Goal: Task Accomplishment & Management: Manage account settings

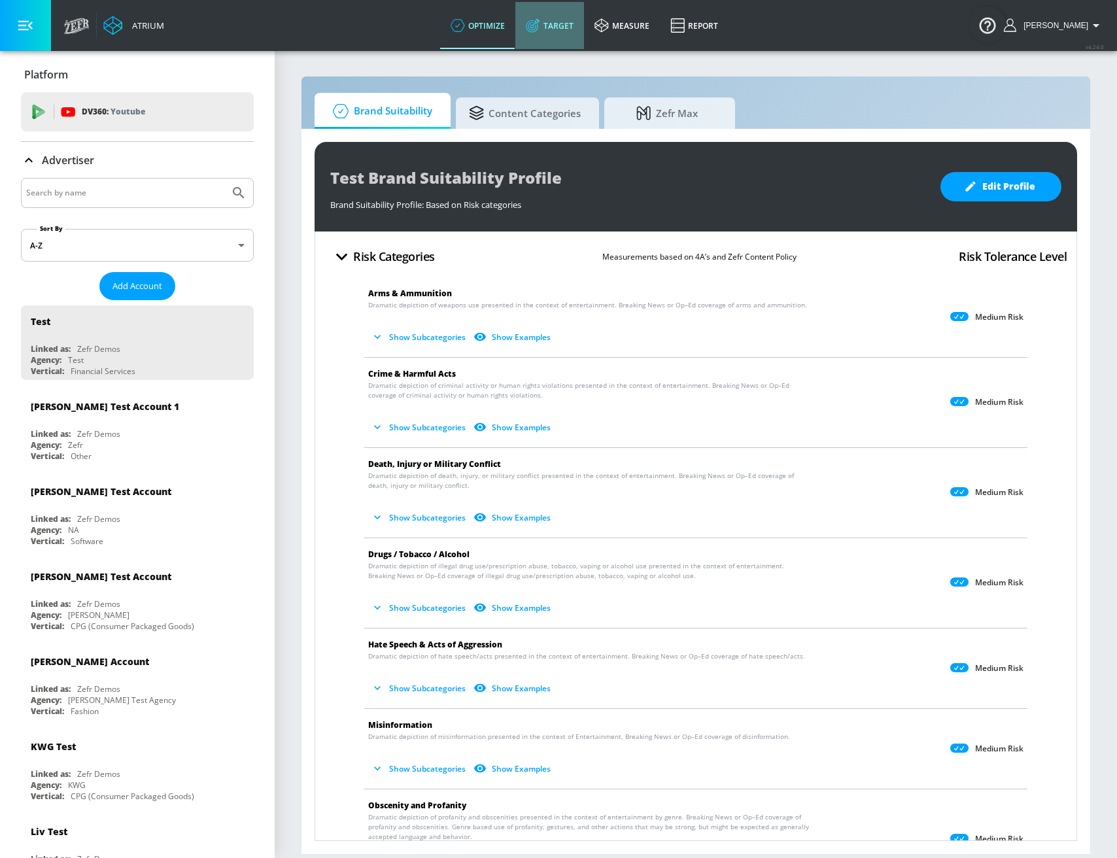
click at [584, 21] on link "Target" at bounding box center [549, 25] width 69 height 47
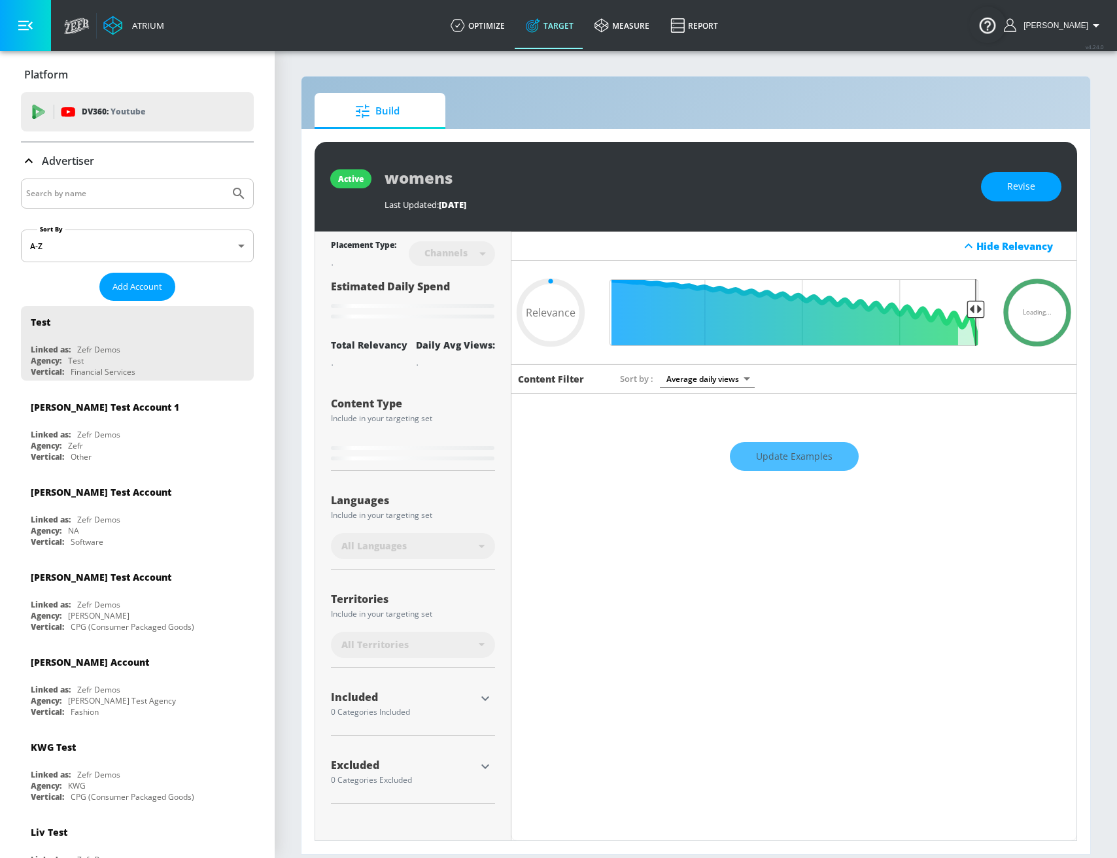
type input "0.6"
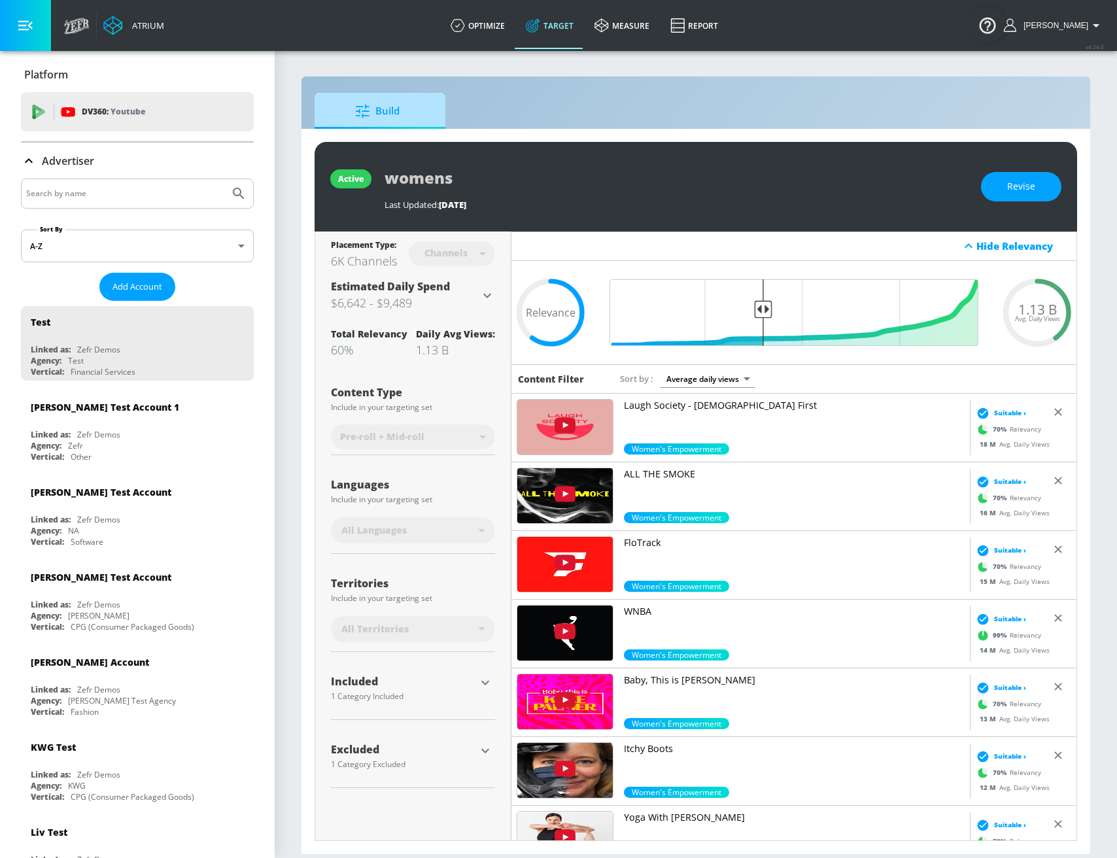
click at [401, 109] on span "Build" at bounding box center [377, 111] width 99 height 31
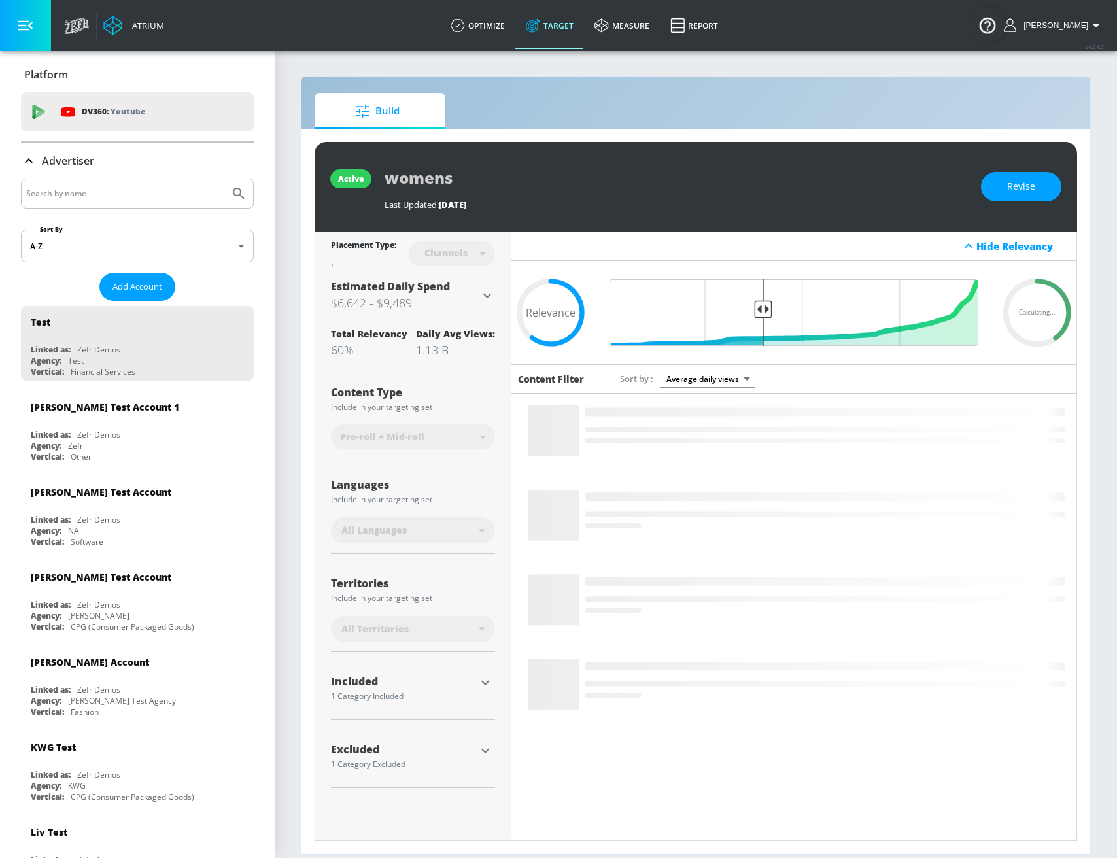
click at [401, 109] on span "Build" at bounding box center [377, 111] width 99 height 31
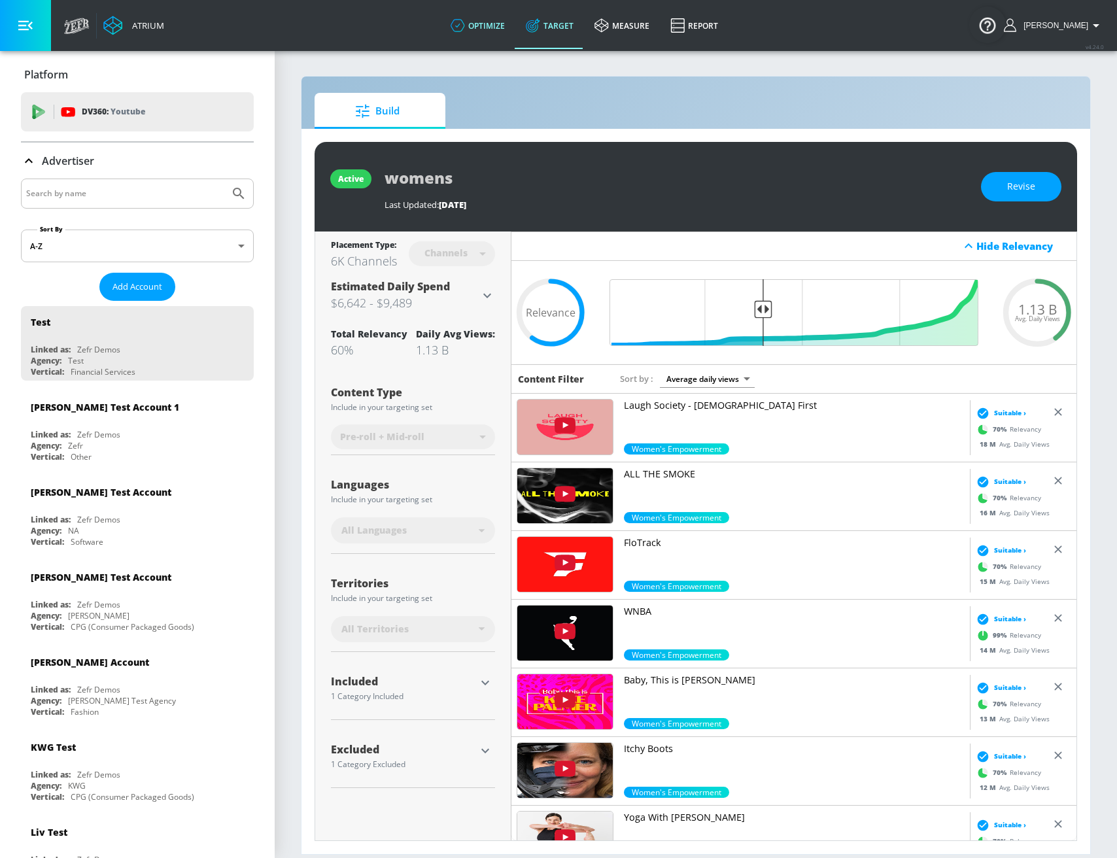
click at [500, 14] on link "optimize" at bounding box center [477, 25] width 75 height 47
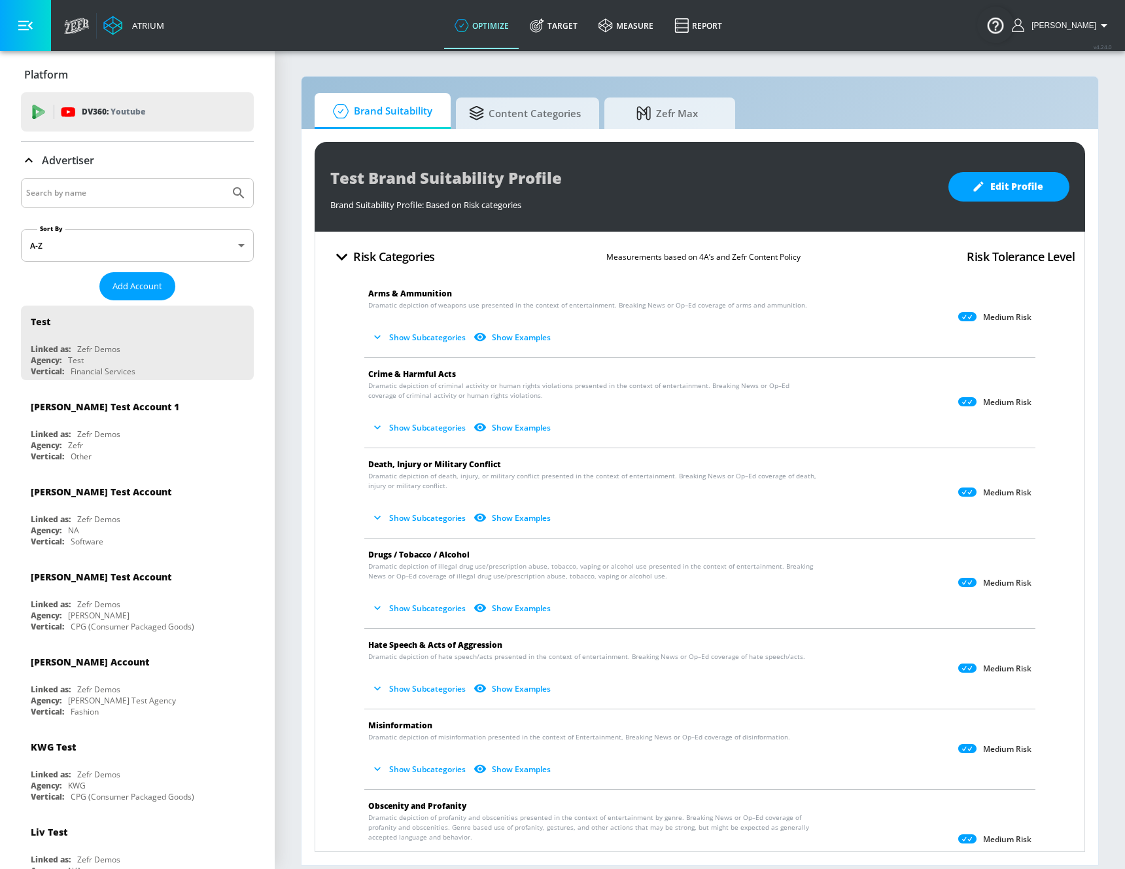
click at [1098, 24] on icon "button" at bounding box center [1104, 26] width 16 height 16
click at [1098, 24] on div at bounding box center [562, 434] width 1125 height 869
click at [501, 24] on link "optimize" at bounding box center [481, 25] width 75 height 47
click at [514, 120] on span "Content Categories" at bounding box center [525, 111] width 112 height 31
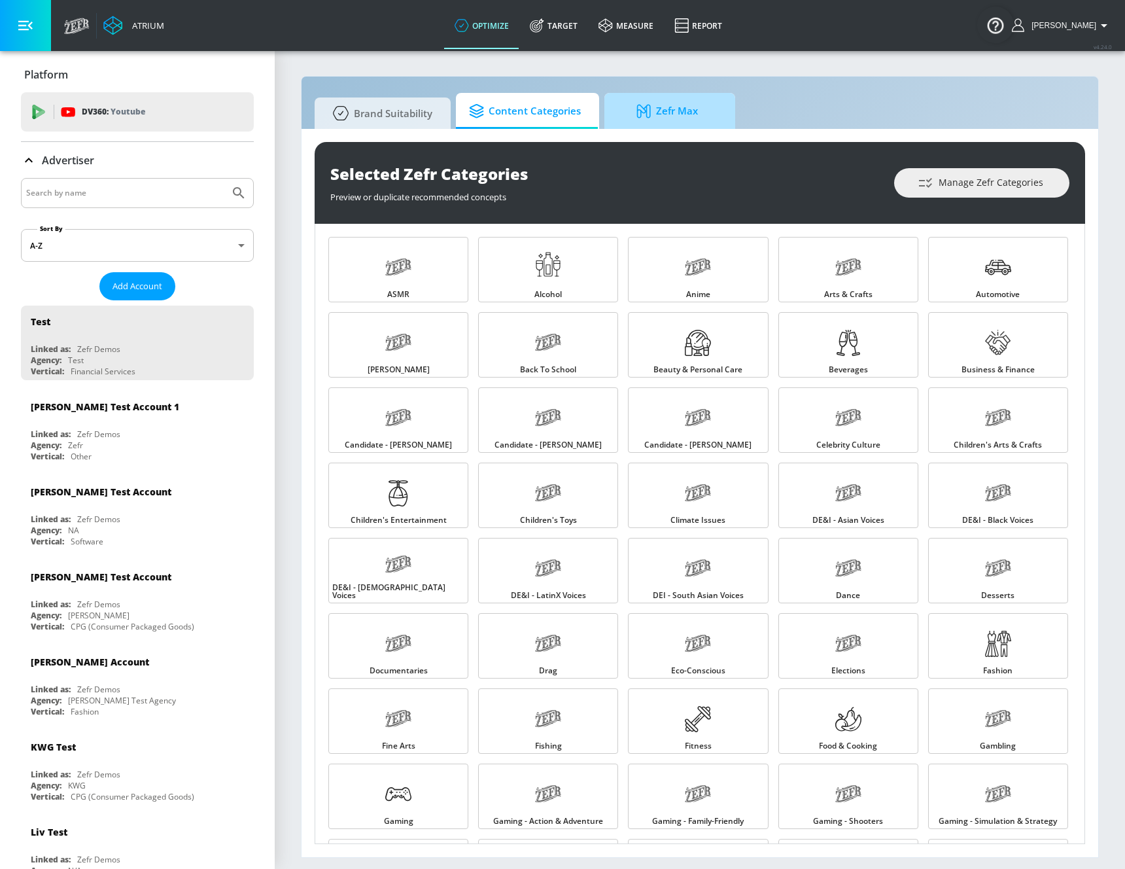
click at [670, 116] on span "Zefr Max" at bounding box center [667, 111] width 99 height 31
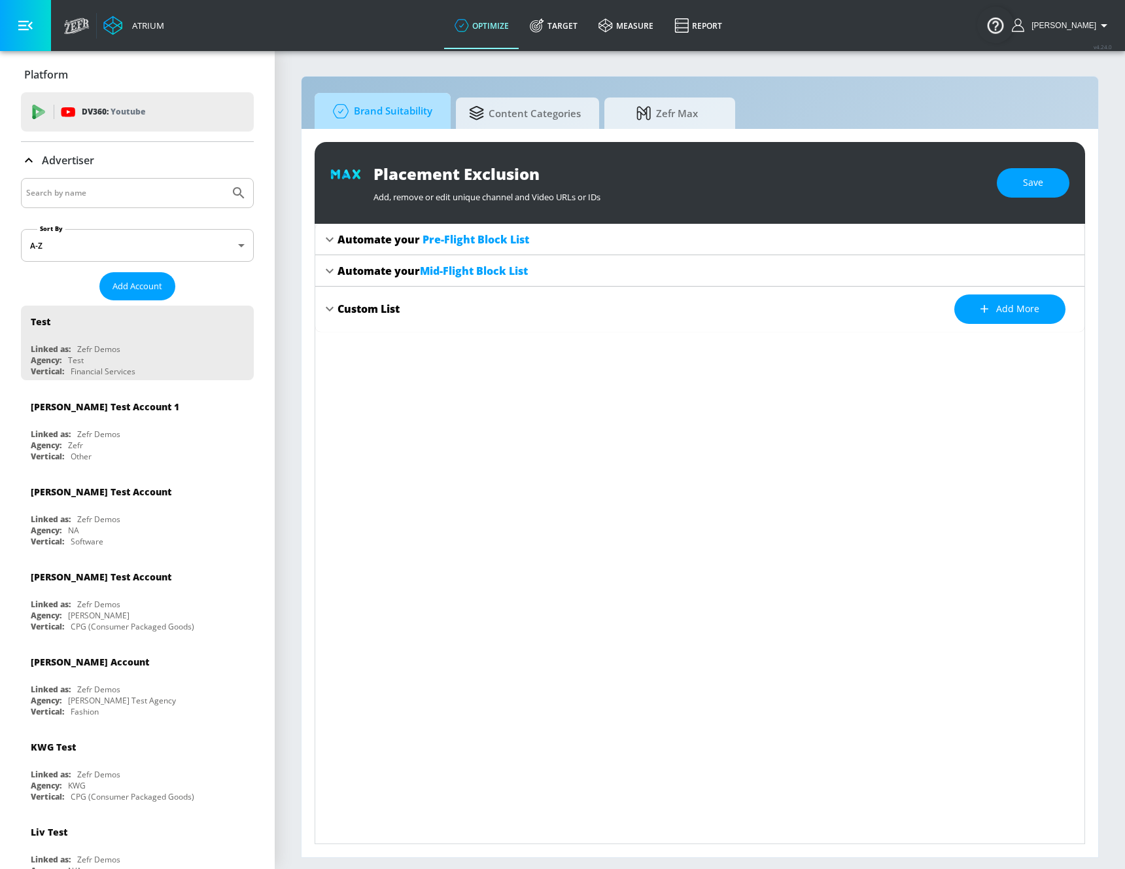
click at [399, 103] on span "Brand Suitability" at bounding box center [380, 111] width 105 height 31
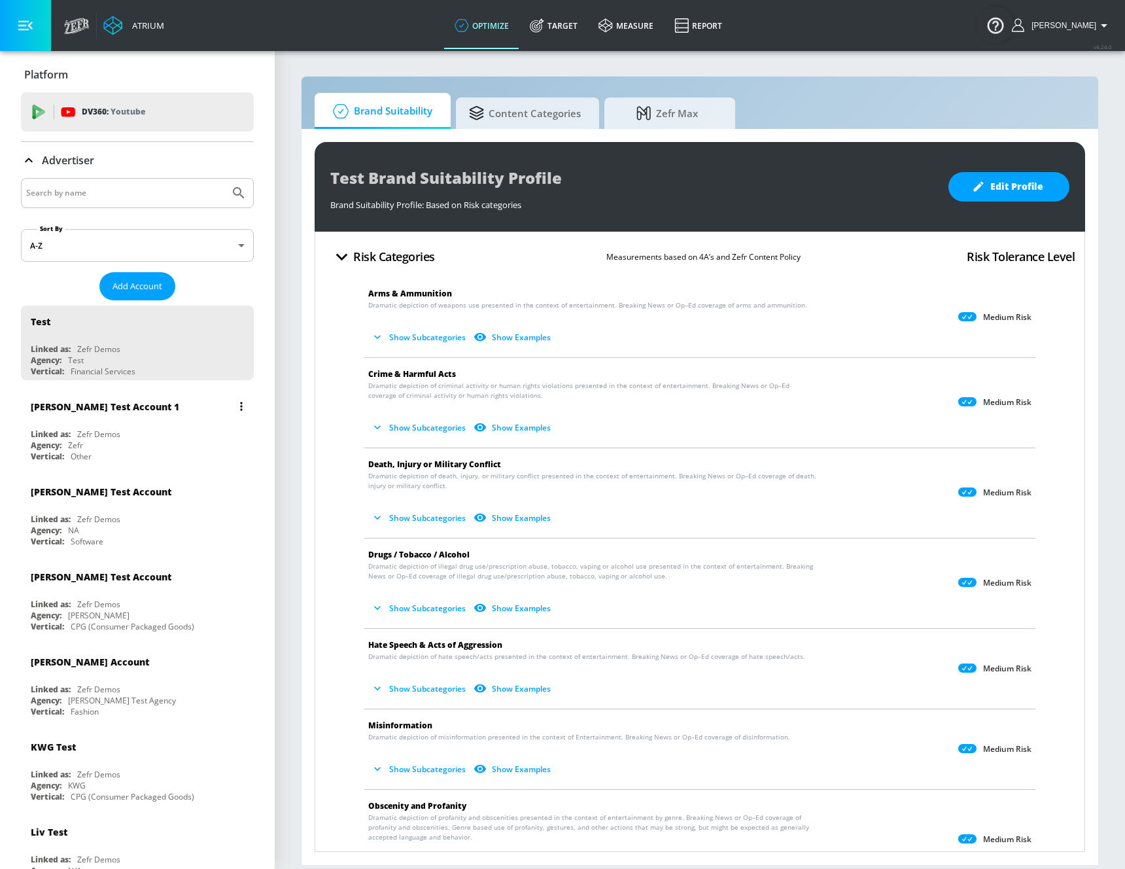
click at [107, 442] on div "Agency: Zefr" at bounding box center [141, 445] width 220 height 11
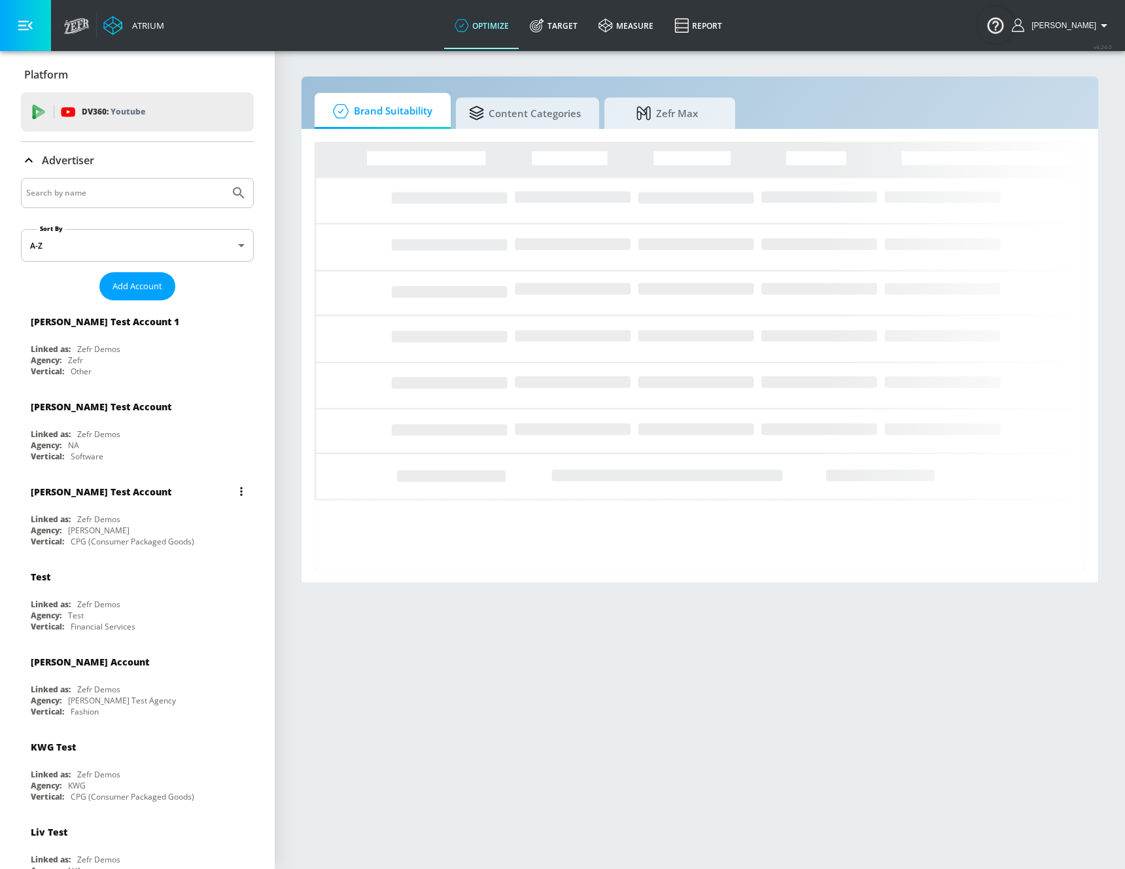
click at [122, 527] on div "[PERSON_NAME]" at bounding box center [98, 530] width 61 height 11
